Goal: Subscribe to service/newsletter

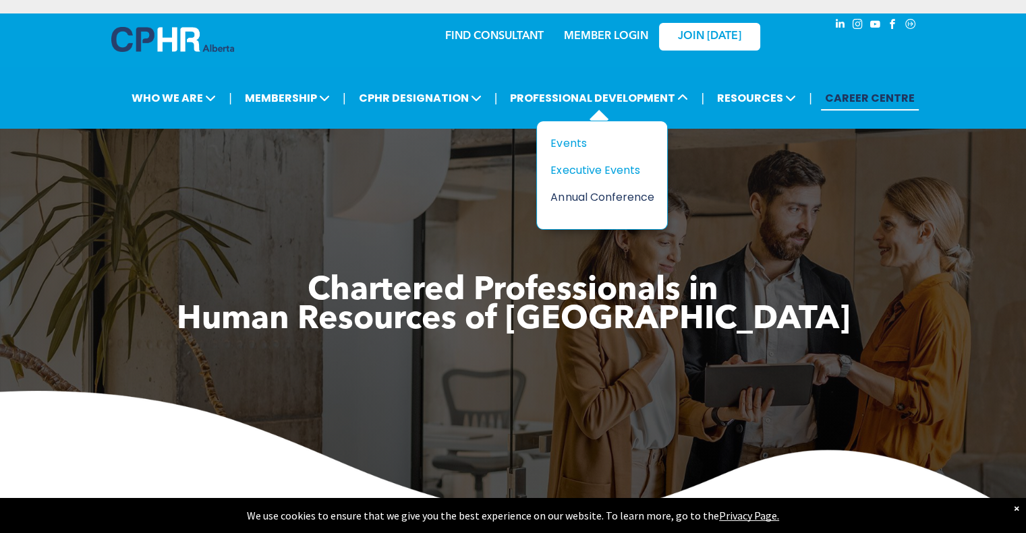
click at [591, 189] on div "Annual Conference" at bounding box center [596, 197] width 93 height 17
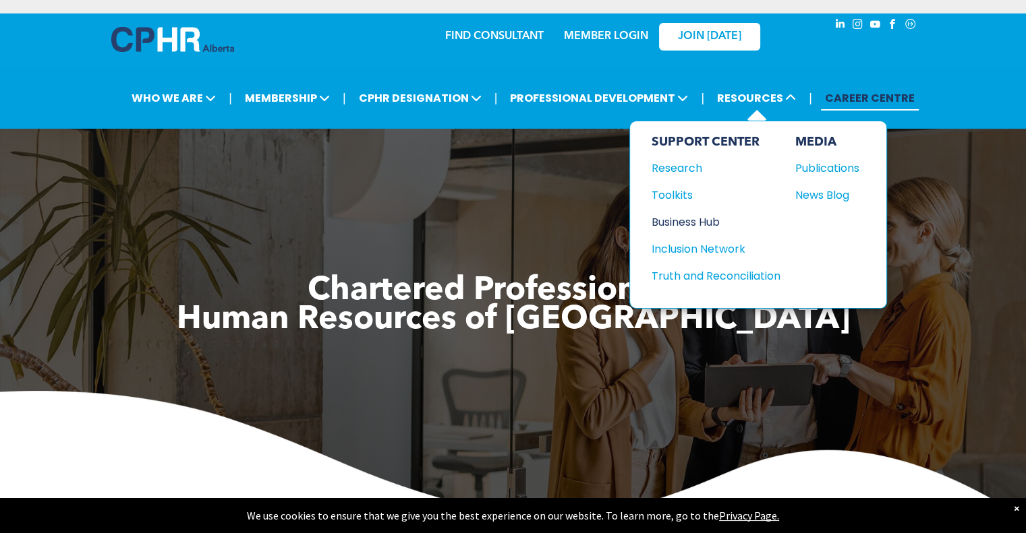
click at [710, 214] on div "Business Hub" at bounding box center [709, 222] width 116 height 17
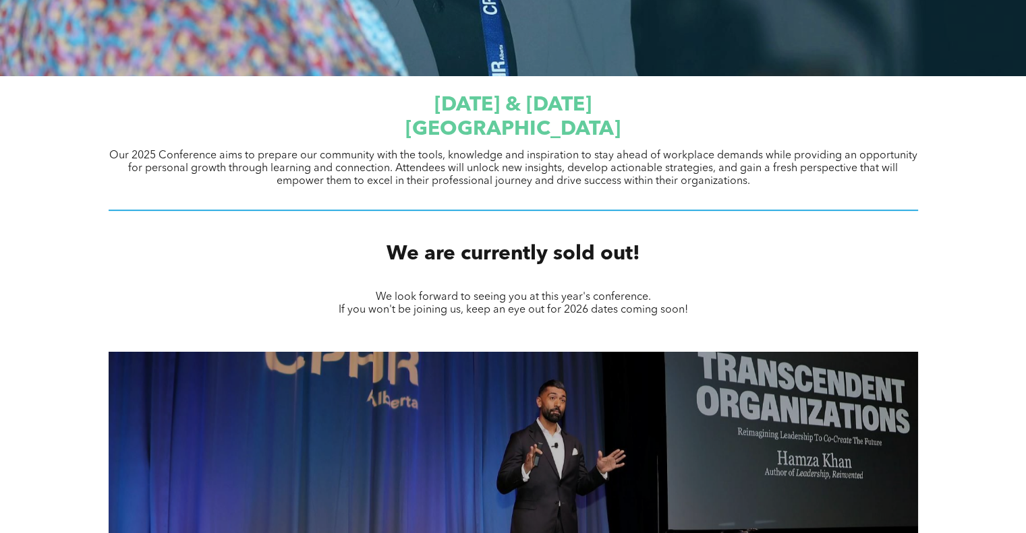
scroll to position [421, 0]
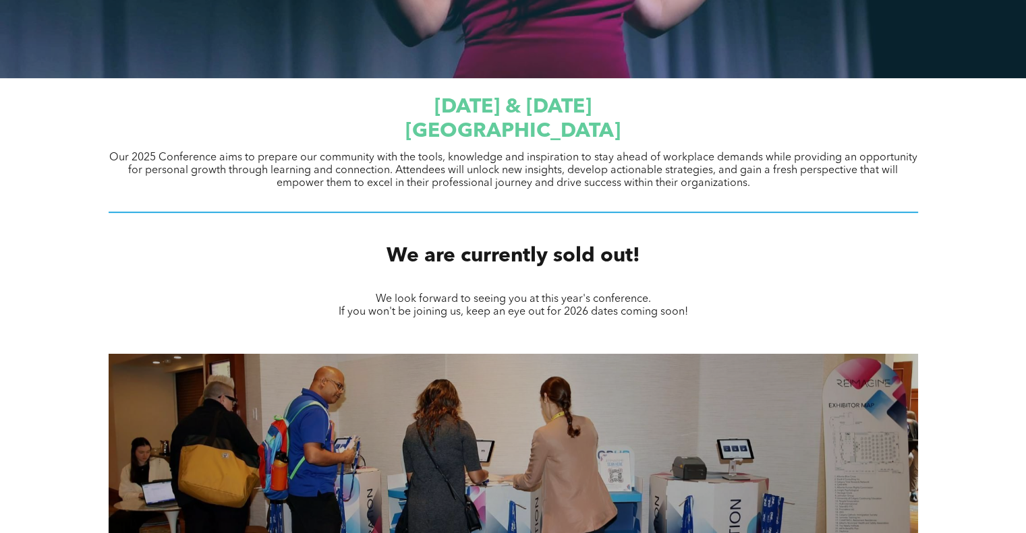
click at [734, 260] on div "We are currently sold out!" at bounding box center [513, 256] width 1026 height 51
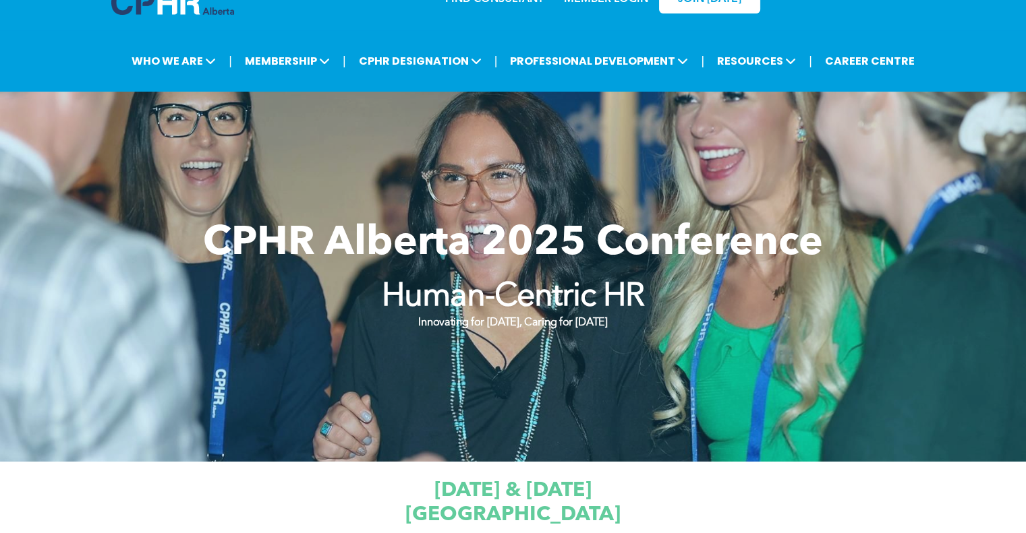
scroll to position [36, 0]
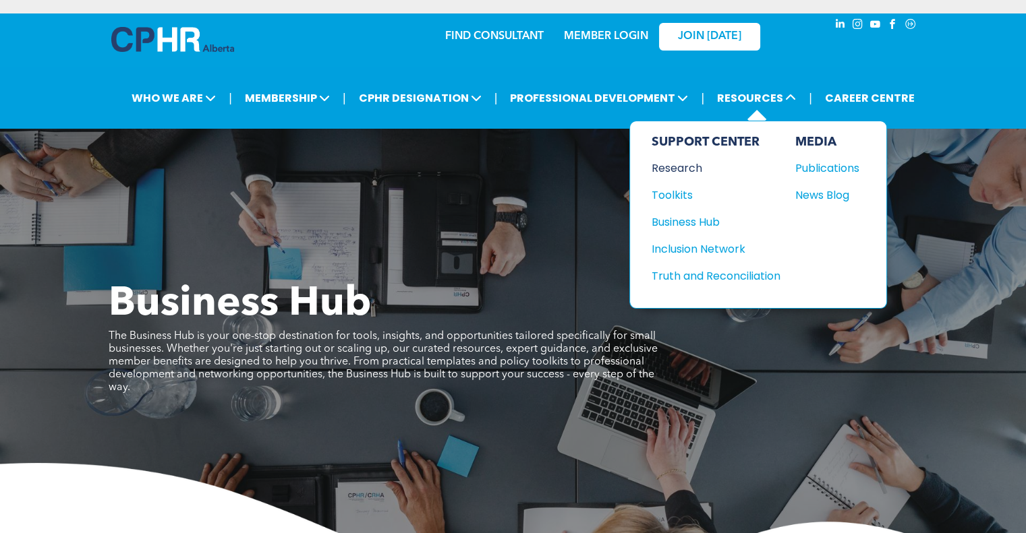
click at [683, 160] on div "Research" at bounding box center [709, 168] width 116 height 17
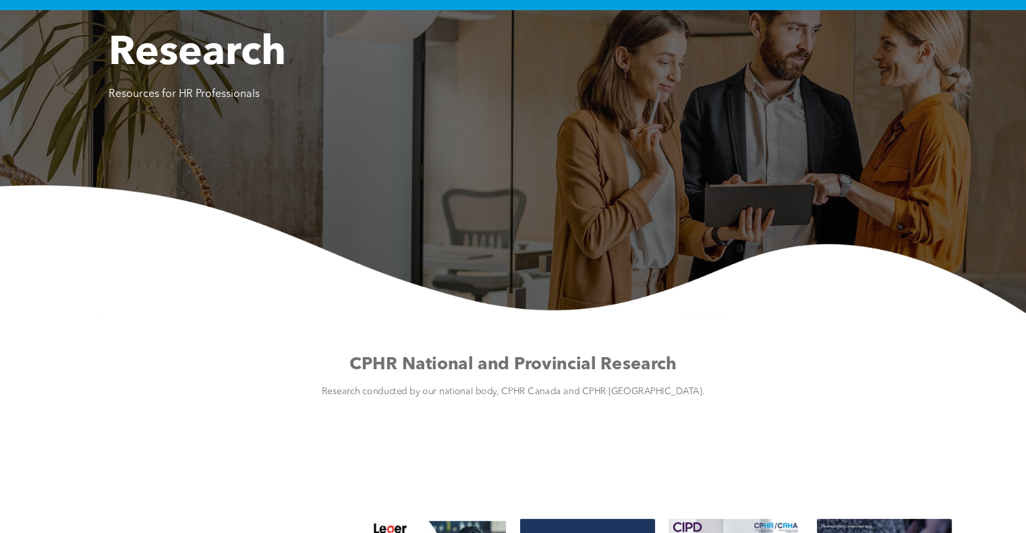
scroll to position [18, 0]
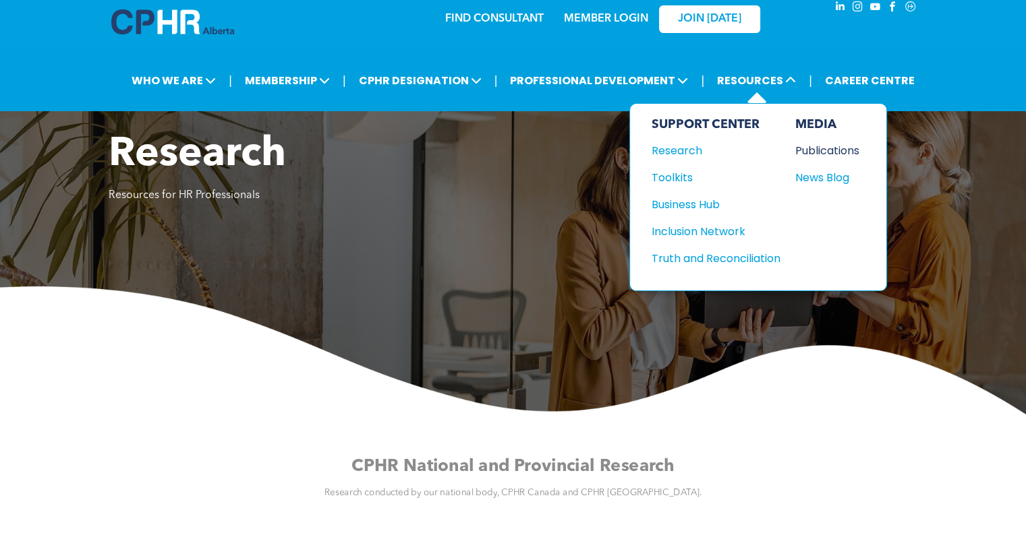
click at [841, 142] on div "Publications" at bounding box center [824, 150] width 58 height 17
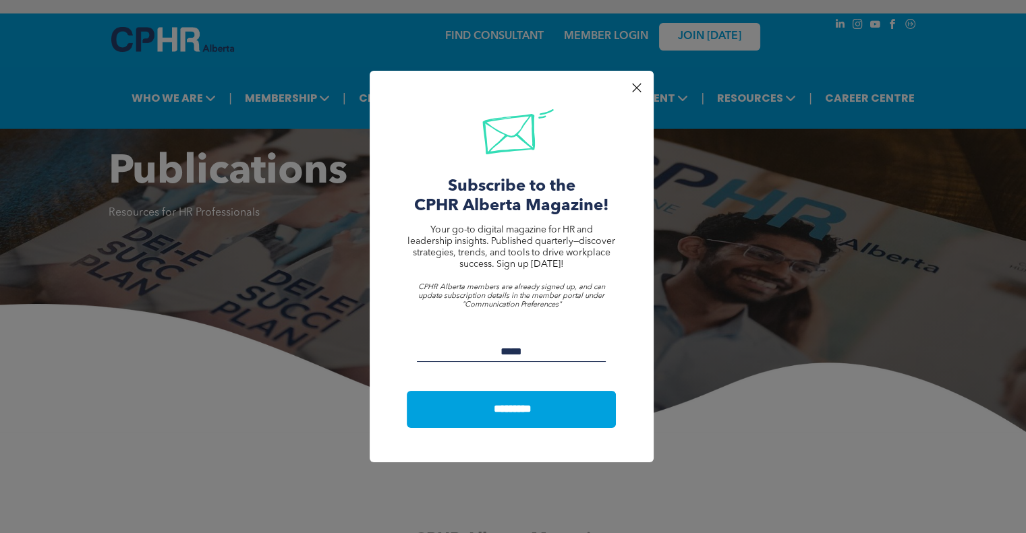
click at [485, 350] on input "Email:" at bounding box center [511, 352] width 189 height 20
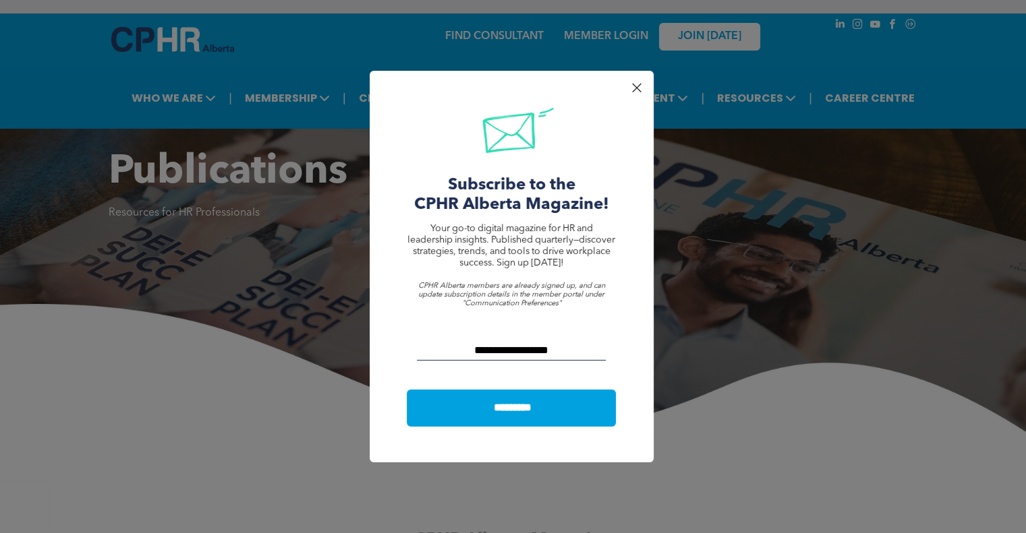
scroll to position [1, 0]
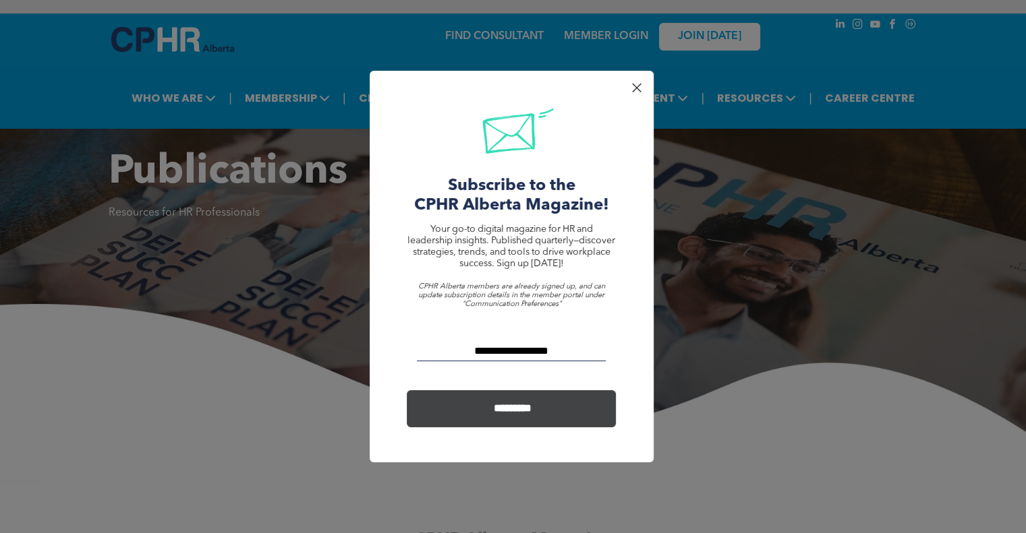
type input "**********"
click at [523, 410] on input "*********" at bounding box center [513, 408] width 204 height 25
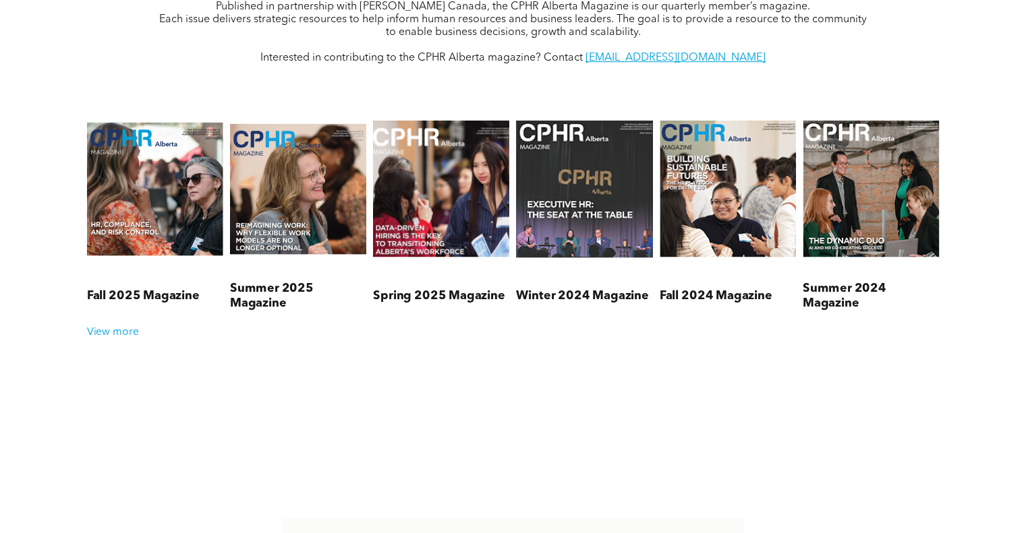
scroll to position [571, 0]
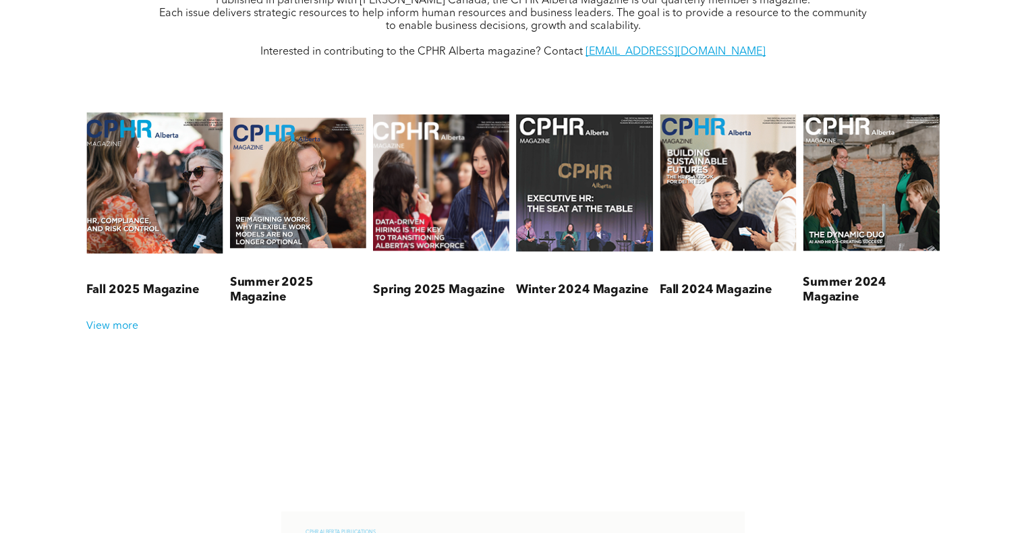
click at [131, 203] on link at bounding box center [154, 182] width 145 height 175
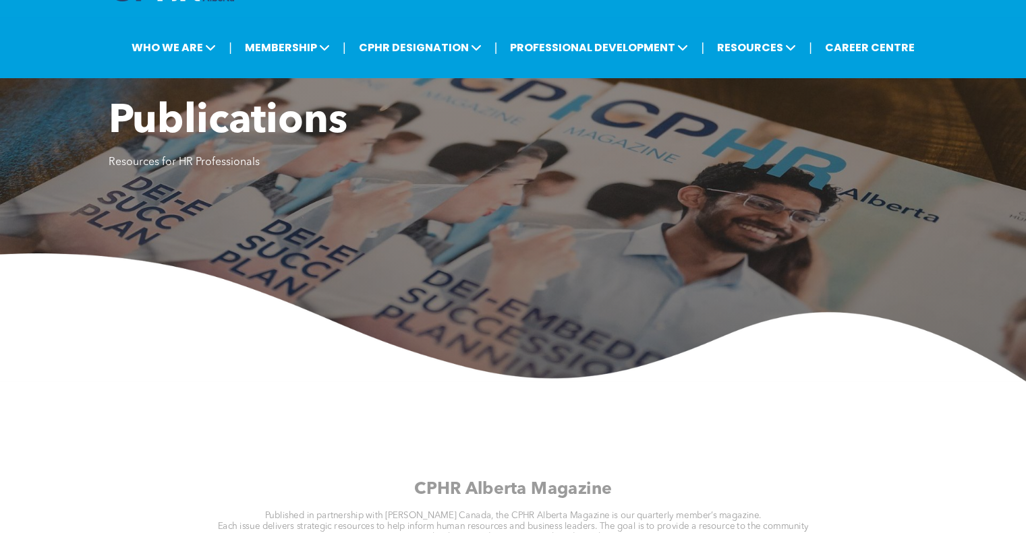
scroll to position [0, 0]
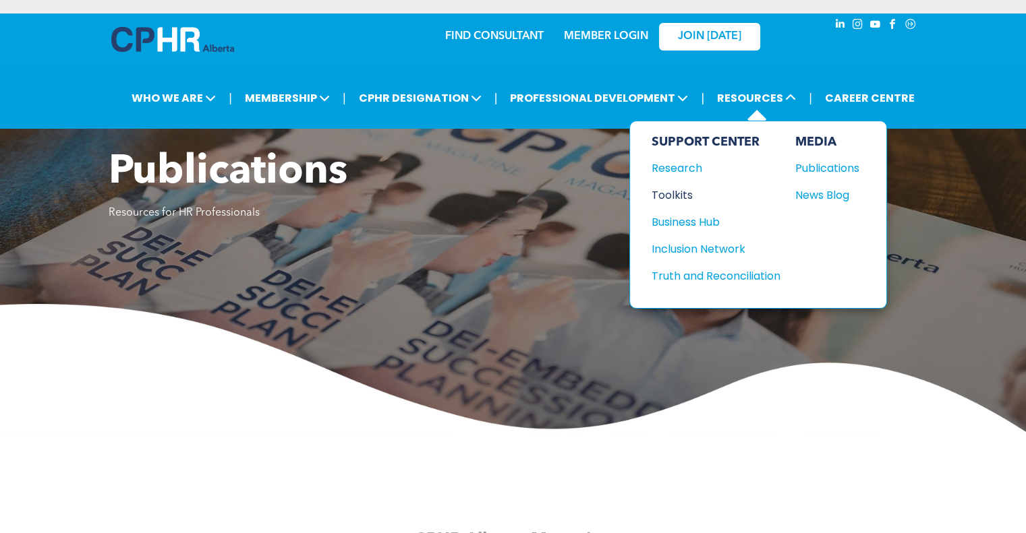
click at [673, 187] on div "Toolkits" at bounding box center [709, 195] width 116 height 17
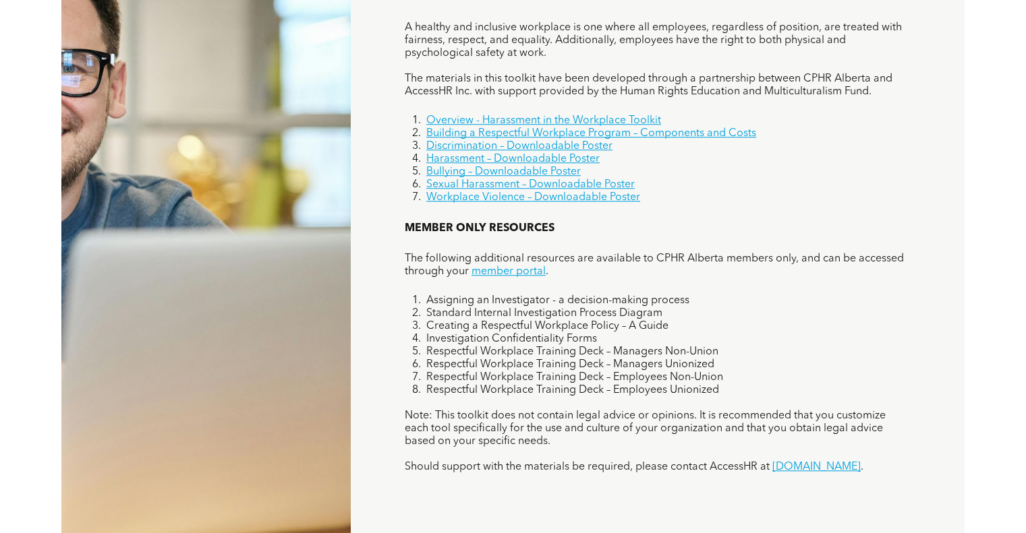
scroll to position [930, 0]
